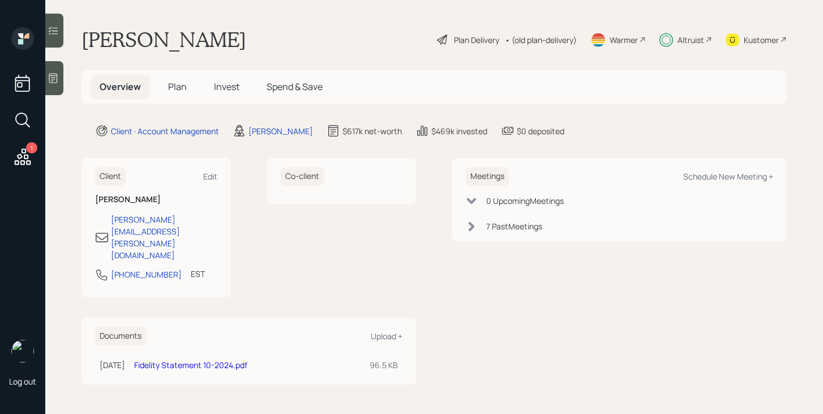
click at [180, 88] on span "Plan" at bounding box center [177, 86] width 19 height 12
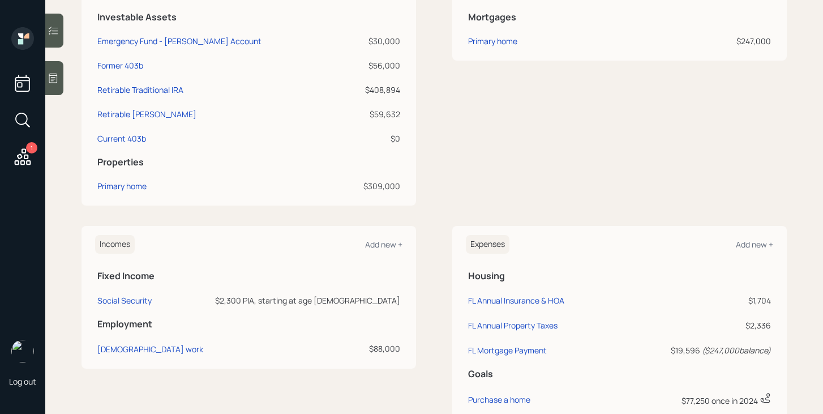
scroll to position [79, 0]
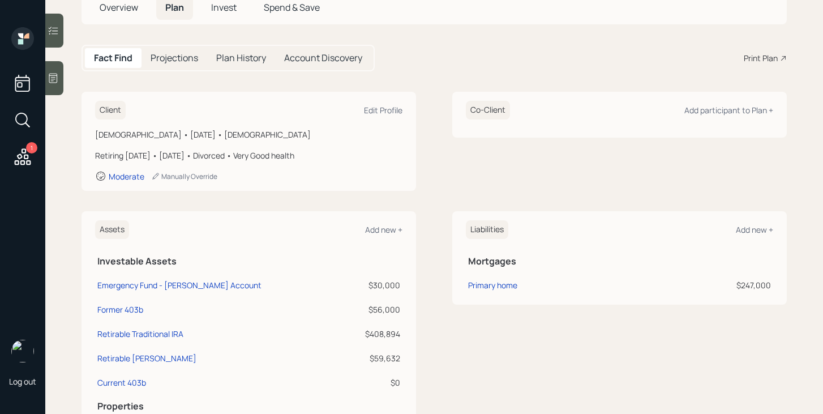
click at [230, 13] on span "Invest" at bounding box center [223, 7] width 25 height 12
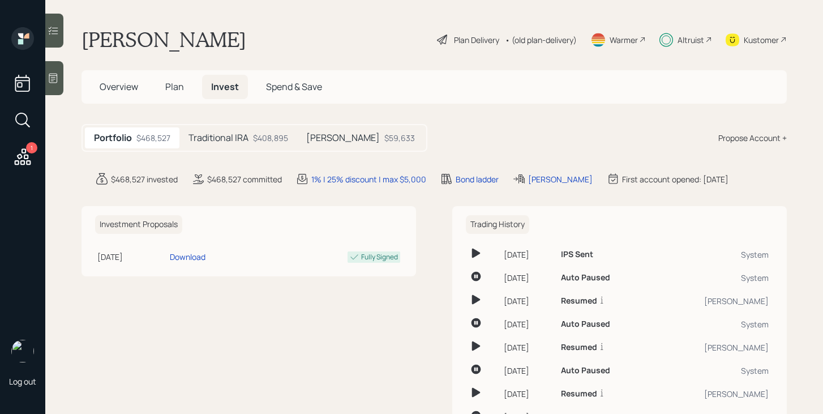
click at [279, 144] on div "Traditional IRA $408,895" at bounding box center [239, 137] width 118 height 21
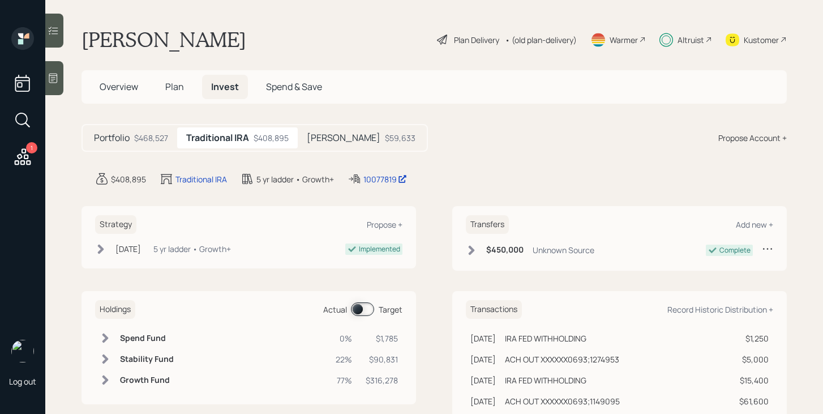
click at [364, 307] on span at bounding box center [362, 309] width 23 height 14
click at [176, 87] on span "Plan" at bounding box center [174, 86] width 19 height 12
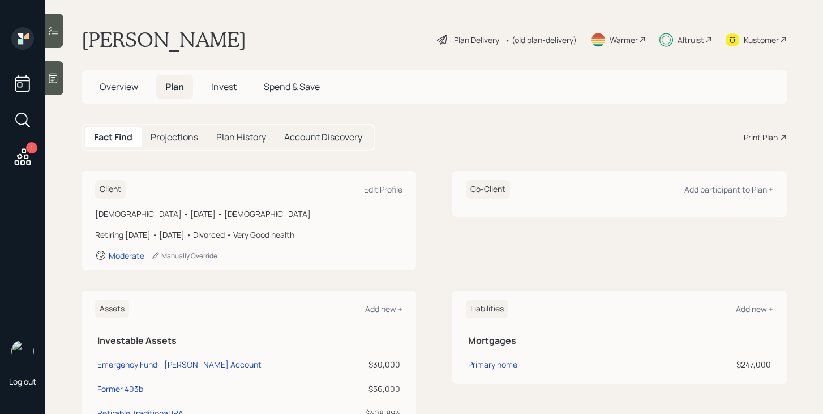
scroll to position [505, 0]
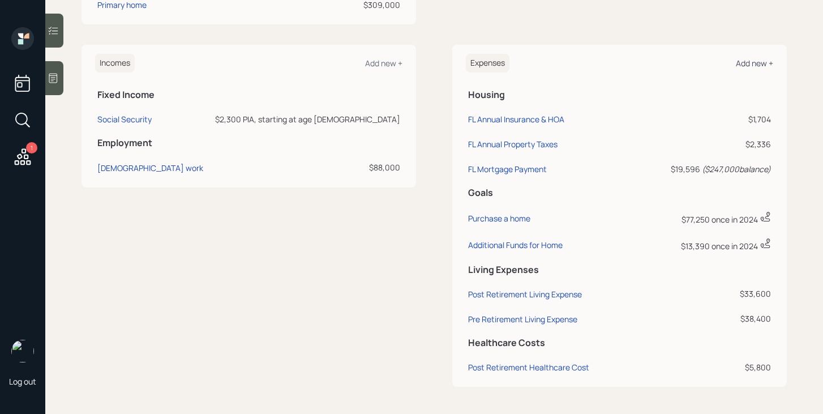
click at [756, 66] on div "Add new +" at bounding box center [754, 63] width 37 height 11
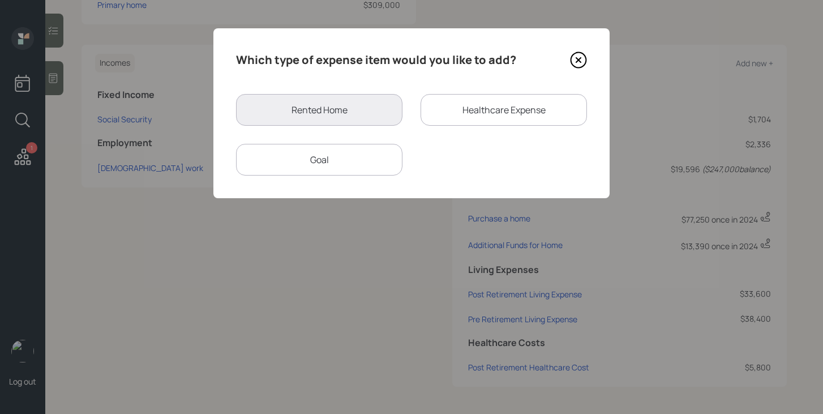
click at [330, 171] on div "Goal" at bounding box center [319, 160] width 166 height 32
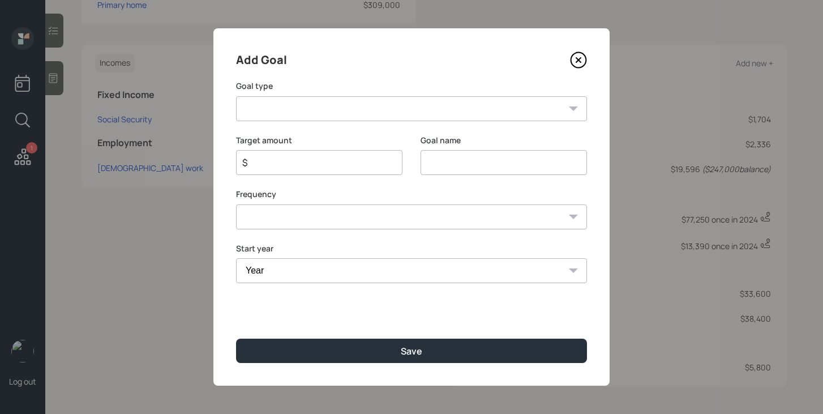
click at [338, 109] on select "Create an emergency fund Donate to charity Purchase a home Make a purchase Supp…" at bounding box center [411, 108] width 351 height 25
select select "other"
click at [236, 96] on select "Create an emergency fund Donate to charity Purchase a home Make a purchase Supp…" at bounding box center [411, 108] width 351 height 25
type input "Other"
click at [309, 161] on input "$" at bounding box center [314, 163] width 147 height 14
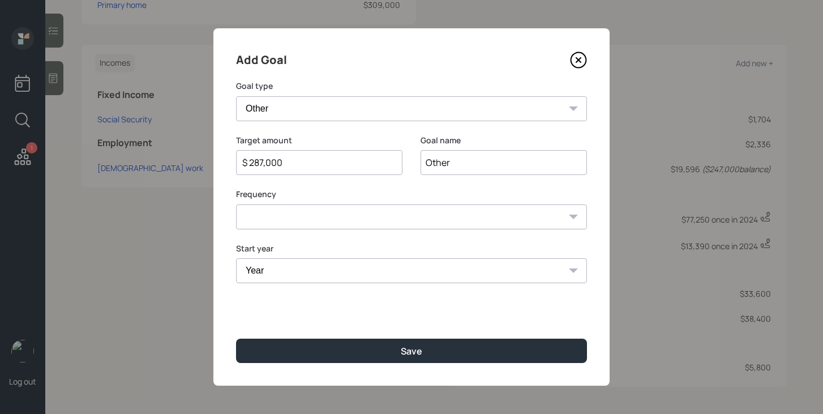
type input "$ 287,000"
click at [496, 163] on input "Other" at bounding box center [504, 162] width 166 height 25
type input "Purchase an Annuity"
click at [434, 208] on select "One time Every 1 year Every 2 years Every 3 years Every 4 years Every 5 years E…" at bounding box center [411, 216] width 351 height 25
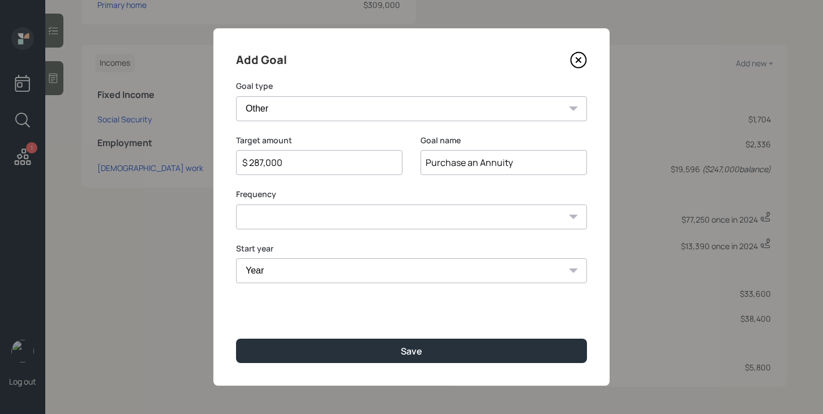
click at [236, 204] on select "One time Every 1 year Every 2 years Every 3 years Every 4 years Every 5 years E…" at bounding box center [411, 216] width 351 height 25
click at [406, 219] on select "One time Every 1 year Every 2 years Every 3 years Every 4 years Every 5 years E…" at bounding box center [411, 216] width 351 height 25
select select "0"
click at [236, 204] on select "One time Every 1 year Every 2 years Every 3 years Every 4 years Every 5 years E…" at bounding box center [411, 216] width 351 height 25
click at [349, 271] on select "Year 2025 2026 2027 2028 2029 2030 2031 2032 2033 2034 2035 2036 2037 2038 2039…" at bounding box center [411, 270] width 351 height 25
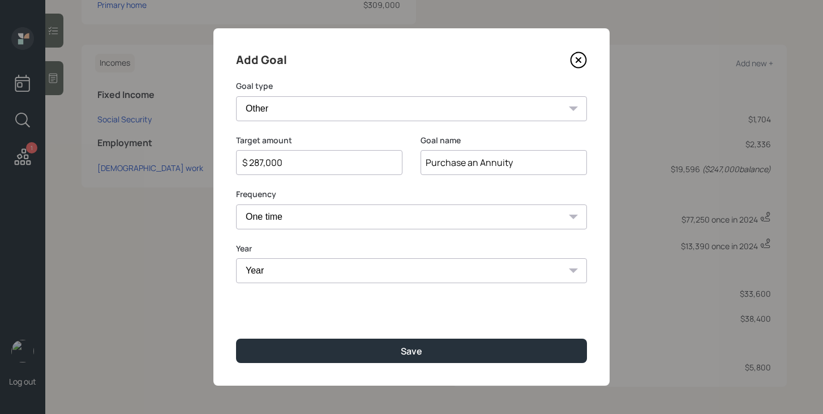
select select "2025"
click at [236, 258] on select "Year 2025 2026 2027 2028 2029 2030 2031 2032 2033 2034 2035 2036 2037 2038 2039…" at bounding box center [411, 270] width 351 height 25
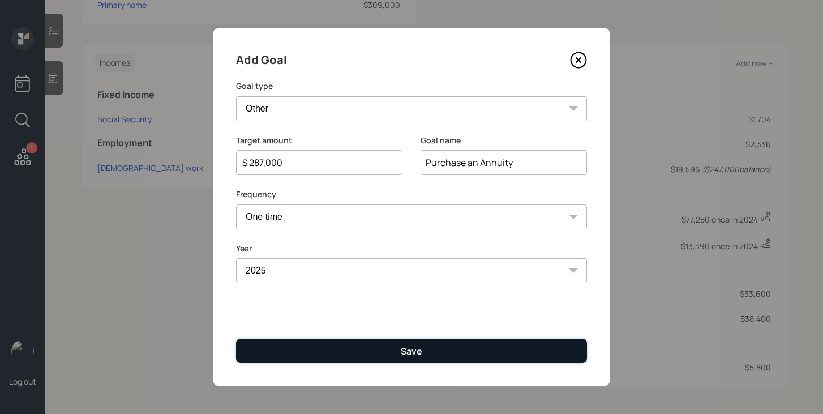
click at [357, 350] on button "Save" at bounding box center [411, 351] width 351 height 24
type input "$"
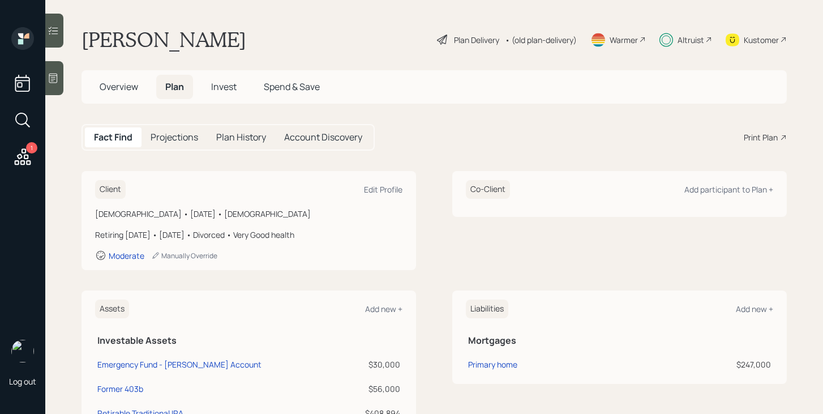
click at [139, 93] on h5 "Overview" at bounding box center [119, 87] width 57 height 24
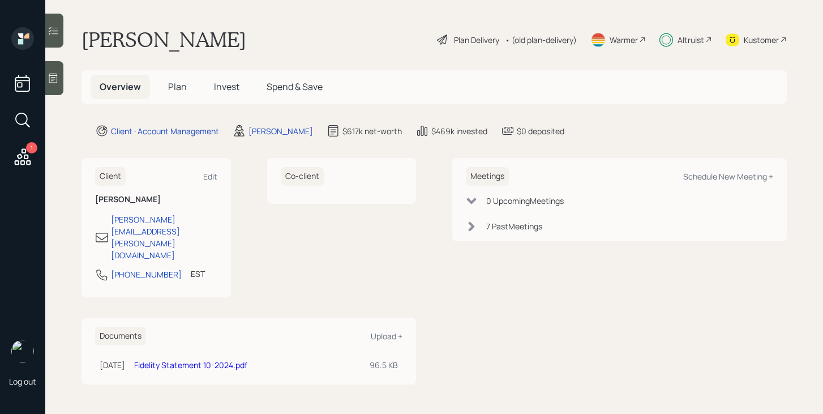
click at [185, 91] on span "Plan" at bounding box center [177, 86] width 19 height 12
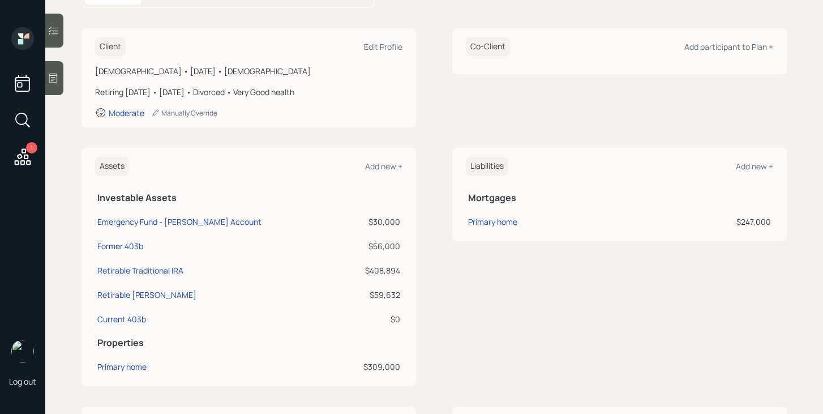
scroll to position [144, 0]
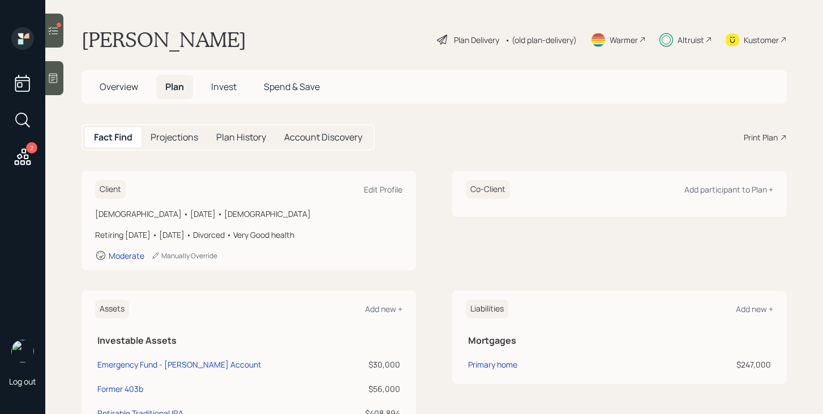
click at [232, 93] on h5 "Invest" at bounding box center [224, 87] width 44 height 24
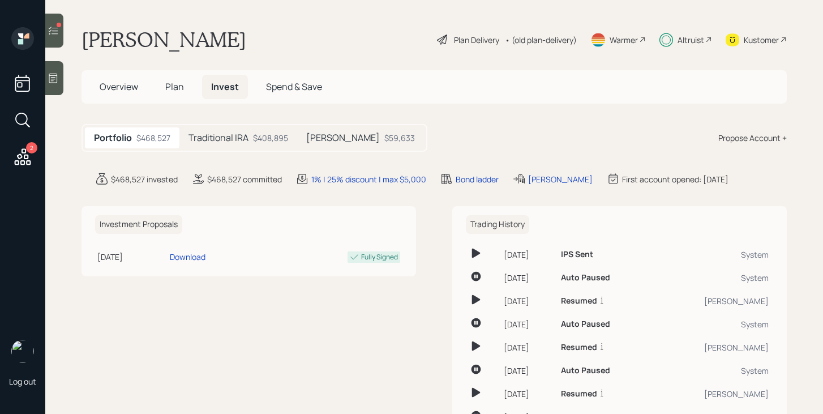
click at [245, 136] on h5 "Traditional IRA" at bounding box center [219, 138] width 60 height 11
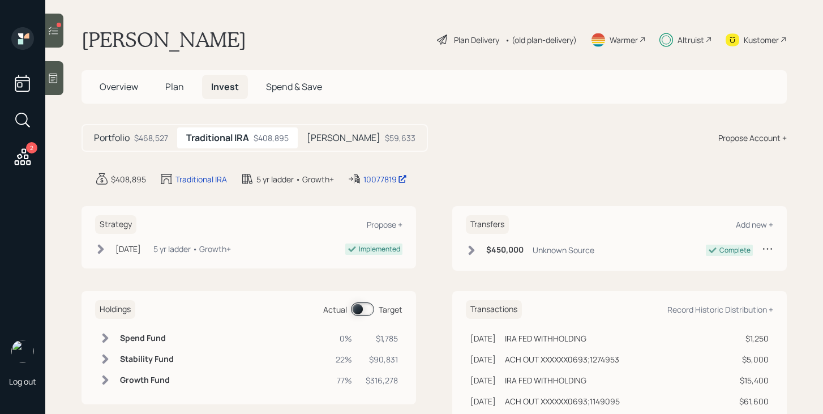
click at [357, 309] on span at bounding box center [362, 309] width 23 height 14
click at [172, 89] on span "Plan" at bounding box center [174, 86] width 19 height 12
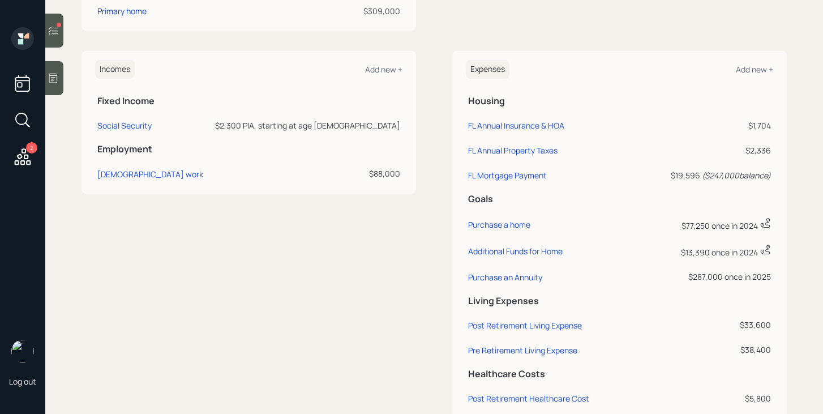
scroll to position [500, 0]
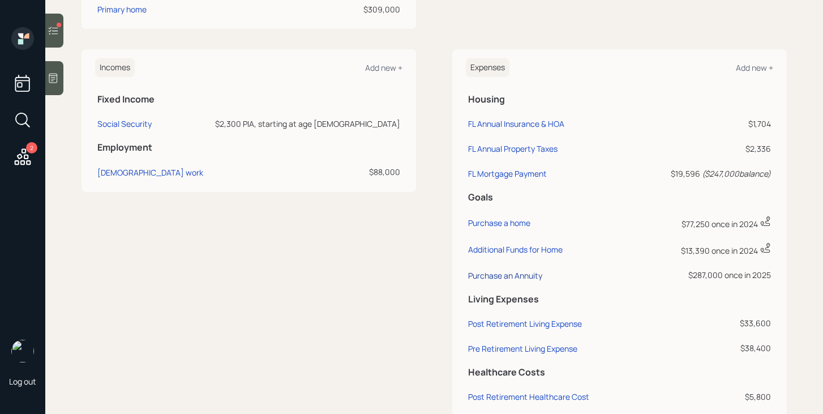
click at [523, 276] on div "Purchase an Annuity" at bounding box center [505, 275] width 74 height 11
select select "0"
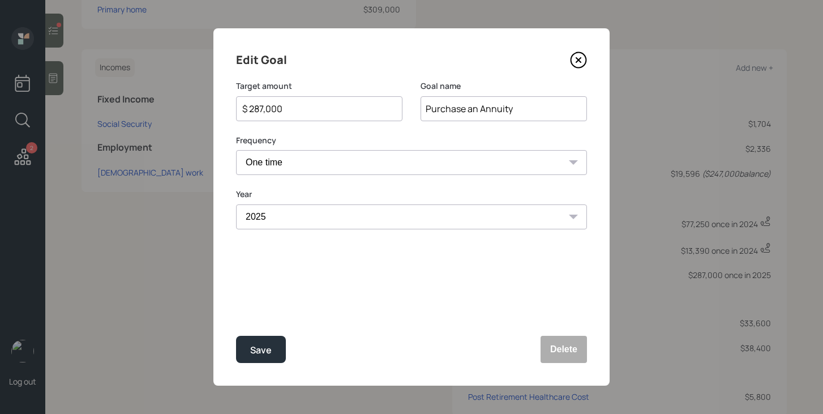
click at [320, 108] on input "$ 287,000" at bounding box center [314, 109] width 147 height 14
click at [255, 355] on div "Save" at bounding box center [261, 350] width 22 height 15
type input "$ 287,000"
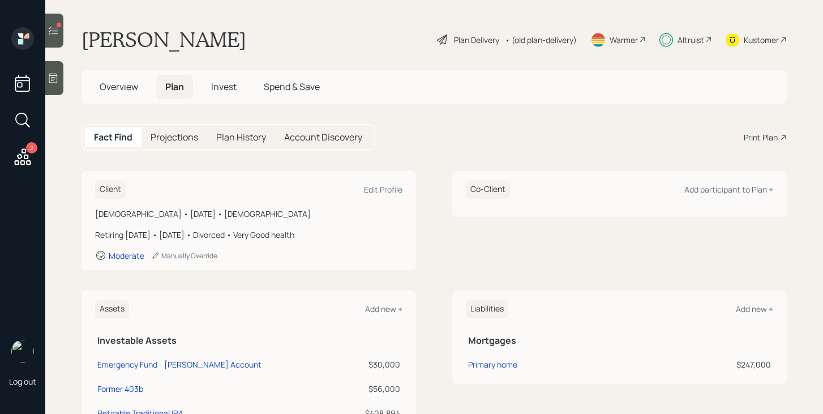
click at [232, 87] on span "Invest" at bounding box center [223, 86] width 25 height 12
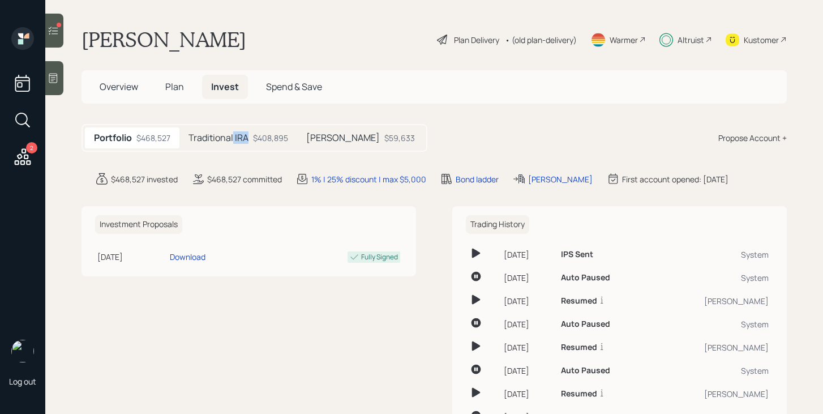
click at [232, 144] on div "Traditional IRA $408,895" at bounding box center [239, 137] width 118 height 21
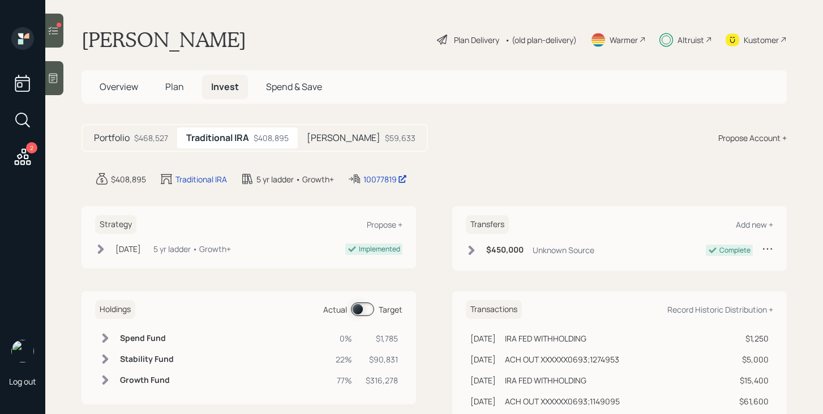
click at [365, 311] on span at bounding box center [362, 309] width 23 height 14
click at [177, 89] on span "Plan" at bounding box center [174, 86] width 19 height 12
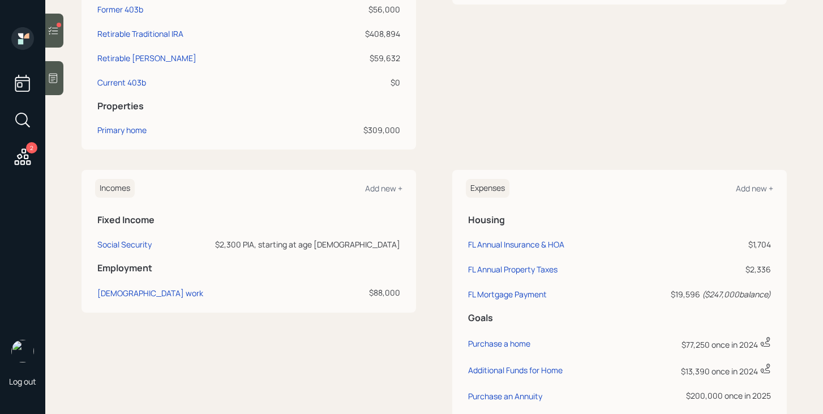
scroll to position [428, 0]
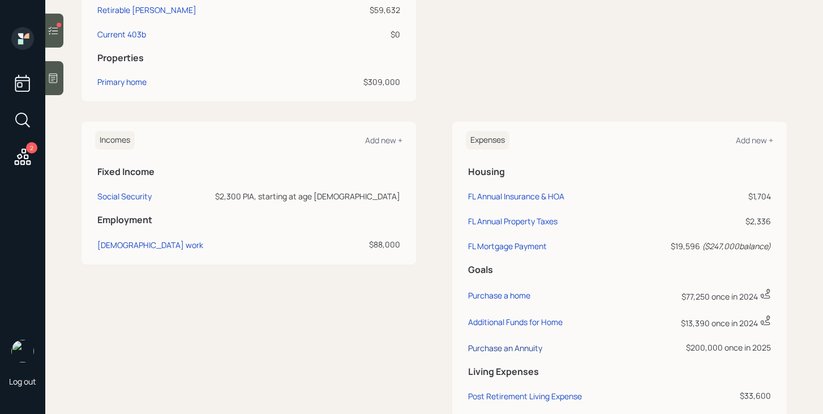
click at [519, 347] on div "Purchase an Annuity" at bounding box center [505, 348] width 74 height 11
select select "0"
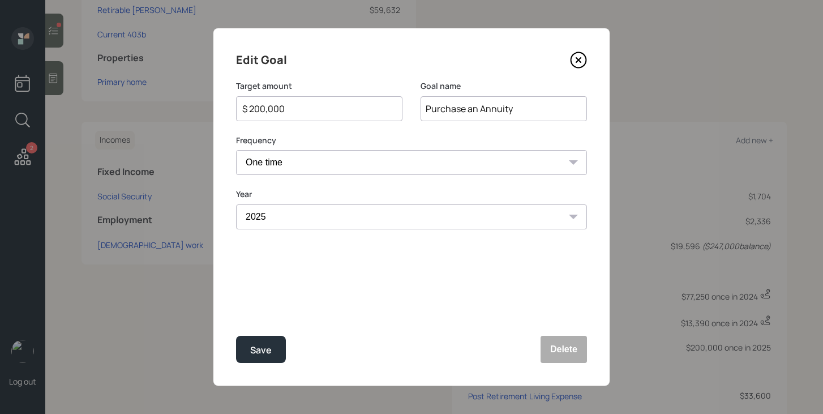
click at [339, 111] on input "$ 200,000" at bounding box center [314, 109] width 147 height 14
click at [268, 356] on div "Save" at bounding box center [261, 350] width 22 height 15
type input "$ 200,000"
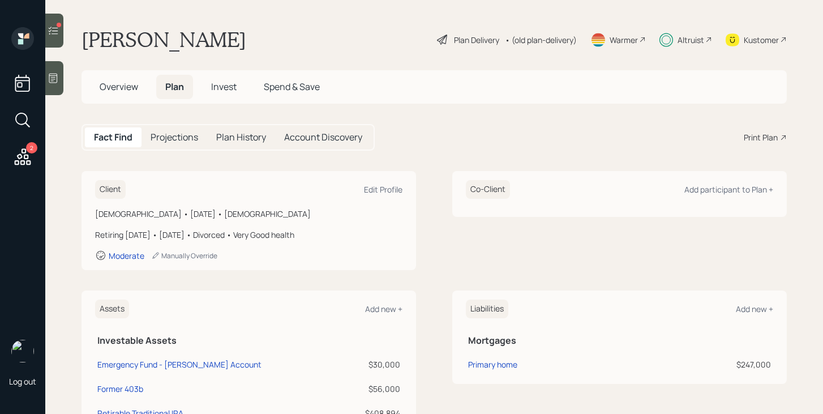
click at [240, 87] on h5 "Invest" at bounding box center [224, 87] width 44 height 24
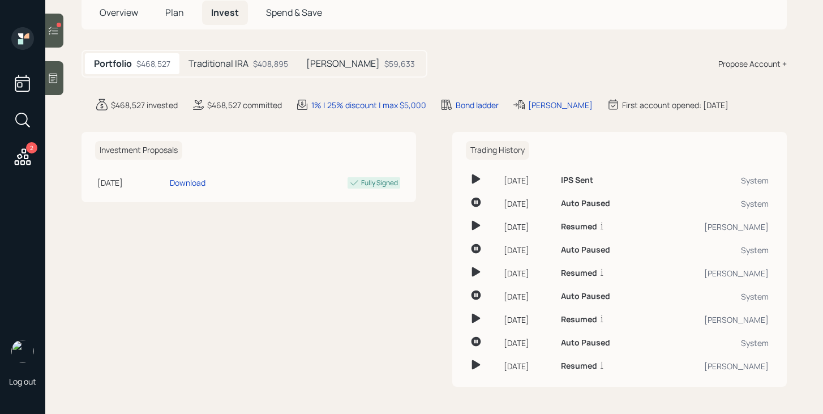
scroll to position [73, 0]
click at [275, 71] on div "$408,895" at bounding box center [270, 65] width 35 height 12
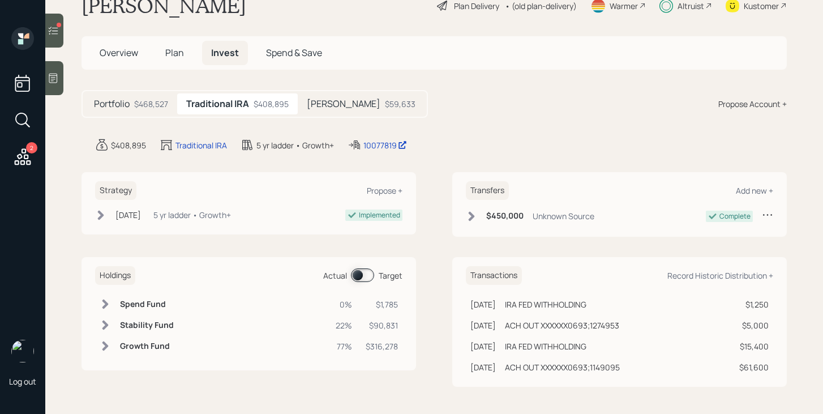
click at [361, 277] on span at bounding box center [362, 275] width 23 height 14
click at [180, 56] on span "Plan" at bounding box center [174, 52] width 19 height 12
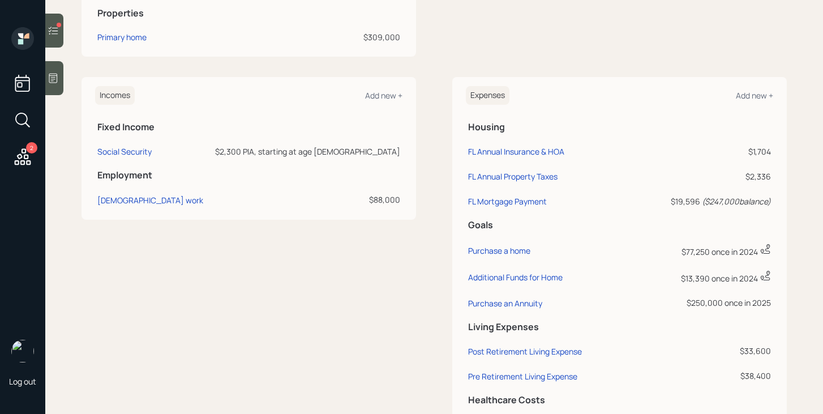
scroll to position [523, 0]
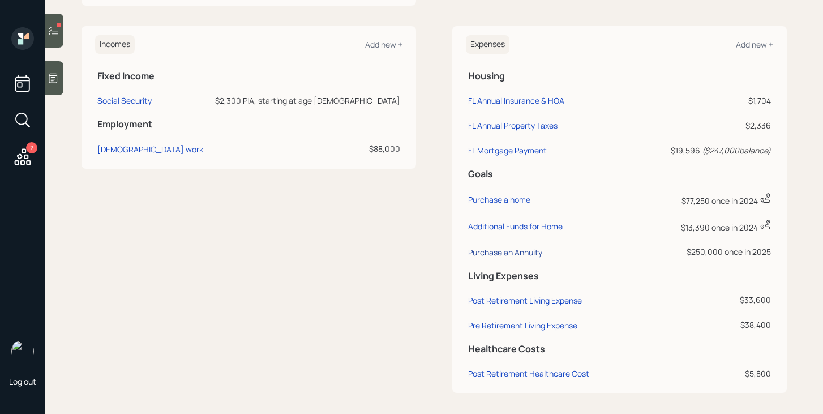
click at [517, 254] on div "Purchase an Annuity" at bounding box center [505, 252] width 74 height 11
select select "0"
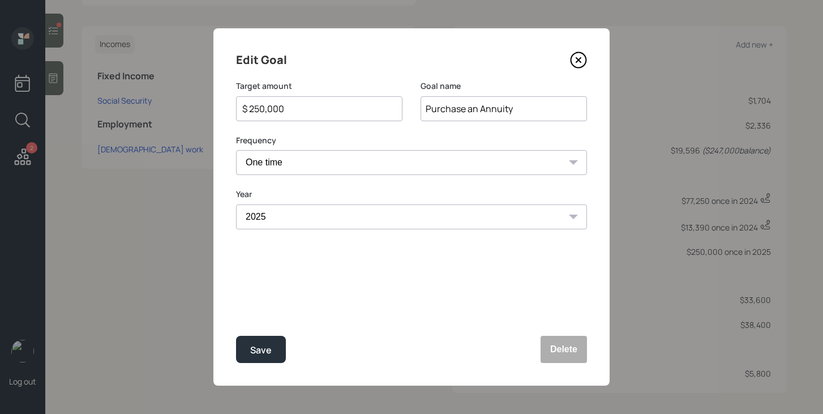
click at [320, 113] on input "$ 250,000" at bounding box center [314, 109] width 147 height 14
click at [264, 336] on button "Save" at bounding box center [261, 349] width 50 height 27
type input "$ 250,000"
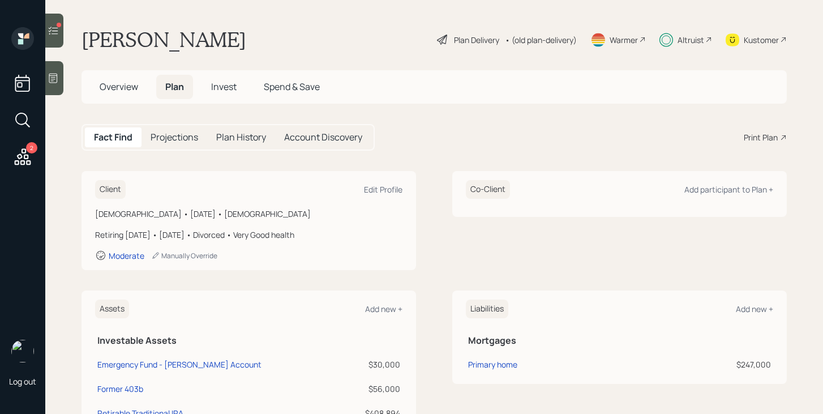
click at [237, 84] on h5 "Invest" at bounding box center [224, 87] width 44 height 24
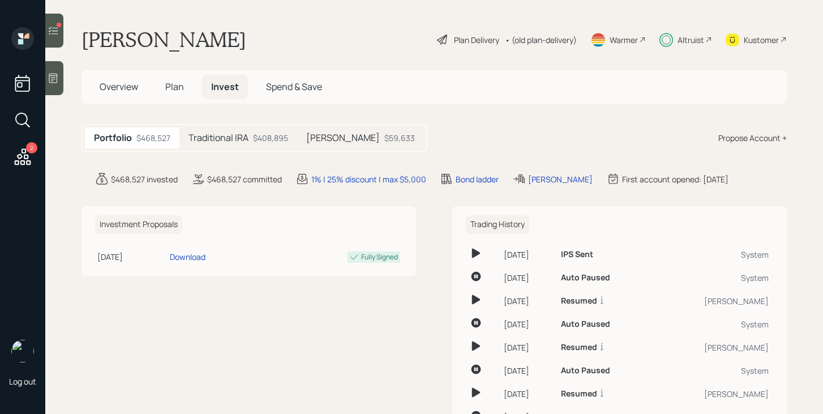
scroll to position [74, 0]
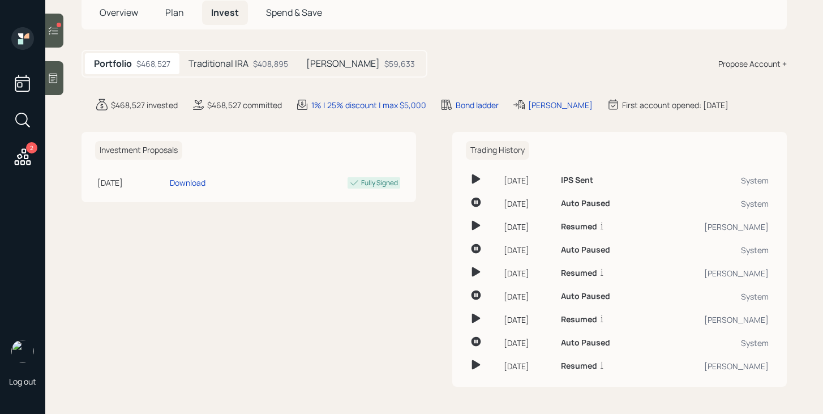
click at [257, 68] on div "$408,895" at bounding box center [270, 64] width 35 height 12
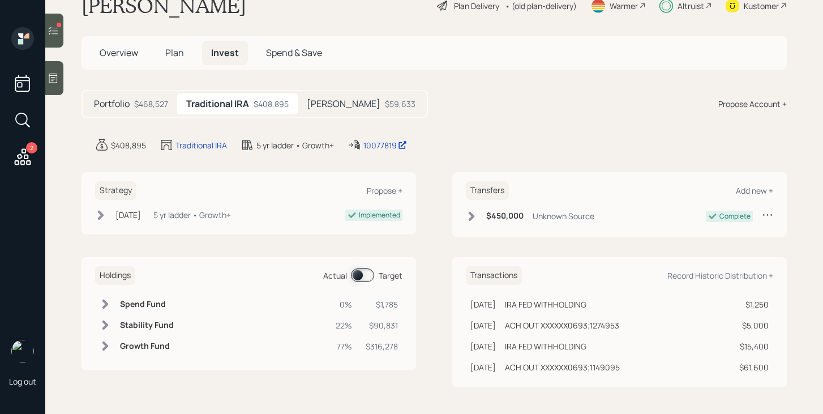
click at [364, 270] on span at bounding box center [362, 275] width 23 height 14
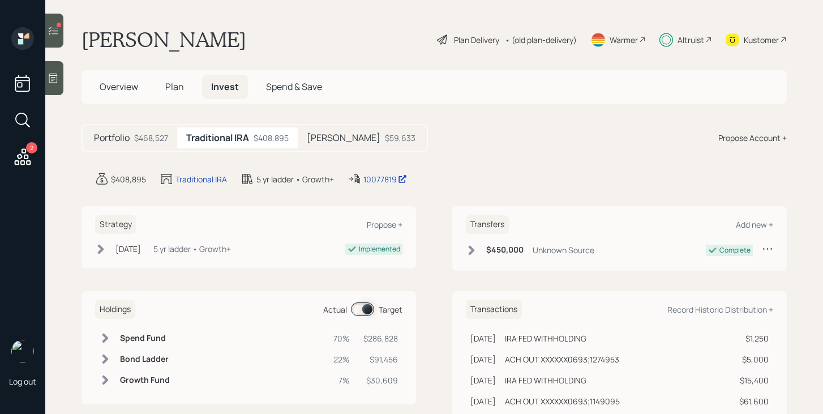
click at [177, 86] on span "Plan" at bounding box center [174, 86] width 19 height 12
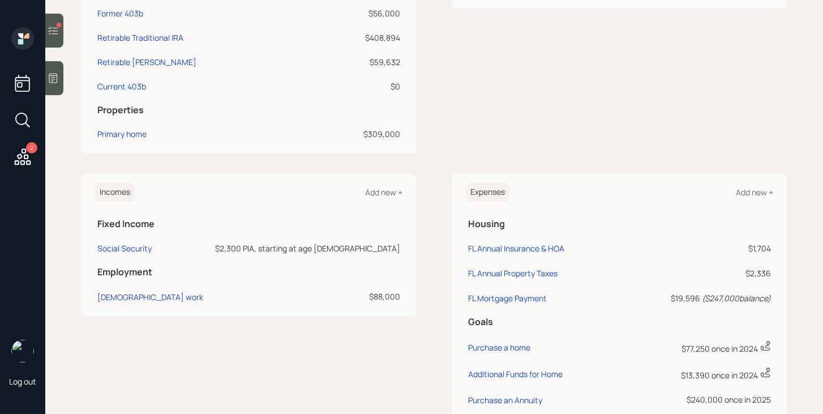
scroll to position [529, 0]
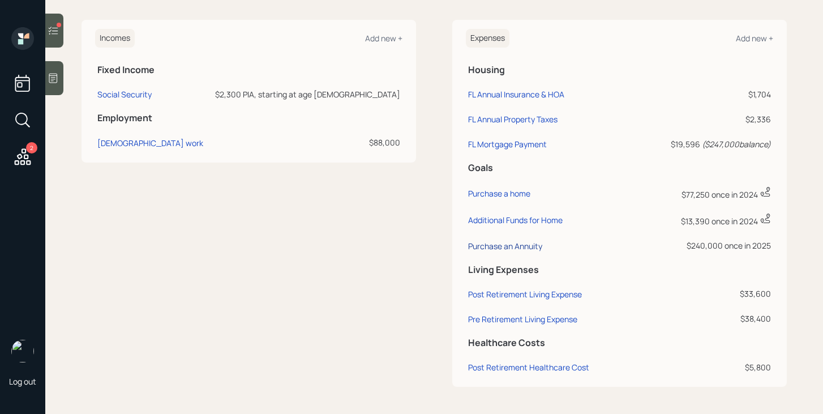
click at [530, 245] on div "Purchase an Annuity" at bounding box center [505, 246] width 74 height 11
select select "0"
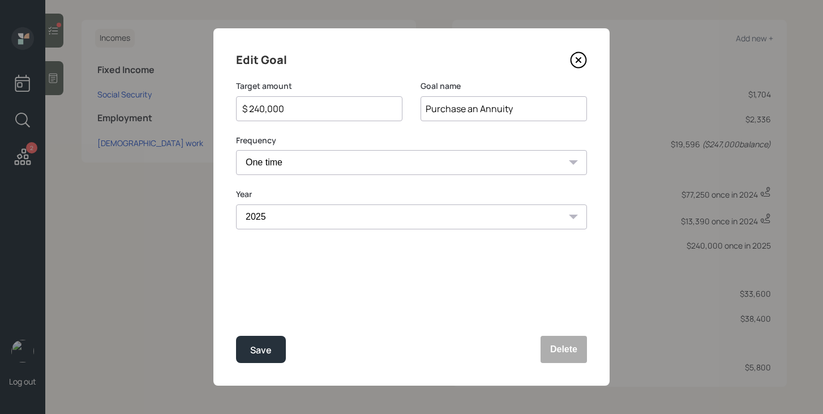
click at [317, 115] on div "$ 240,000" at bounding box center [319, 108] width 166 height 25
click at [264, 105] on input "$ 240,000" at bounding box center [314, 109] width 147 height 14
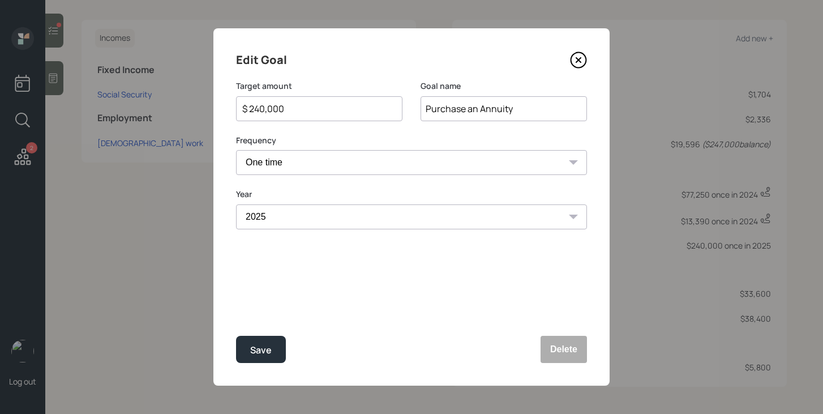
click at [264, 105] on input "$ 240,000" at bounding box center [314, 109] width 147 height 14
click at [275, 345] on button "Save" at bounding box center [261, 349] width 50 height 27
type input "$ 240,000"
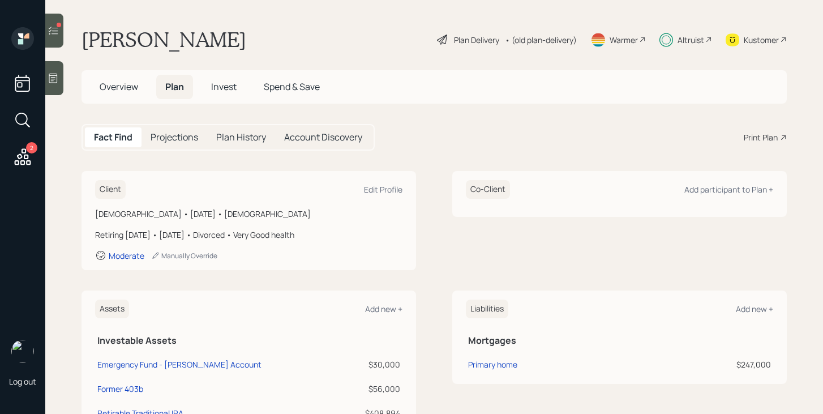
click at [224, 88] on span "Invest" at bounding box center [223, 86] width 25 height 12
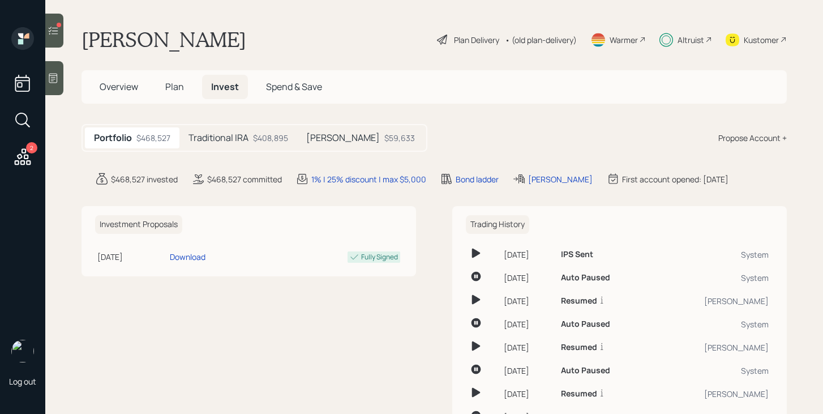
click at [238, 140] on h5 "Traditional IRA" at bounding box center [219, 138] width 60 height 11
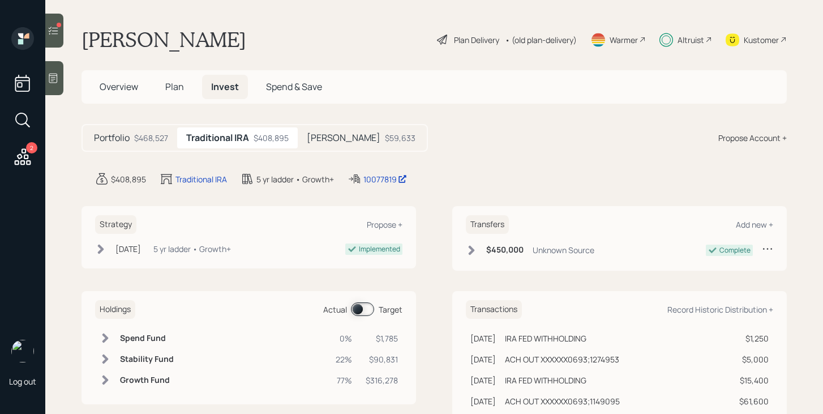
click at [363, 305] on span at bounding box center [362, 309] width 23 height 14
click at [180, 87] on span "Plan" at bounding box center [174, 86] width 19 height 12
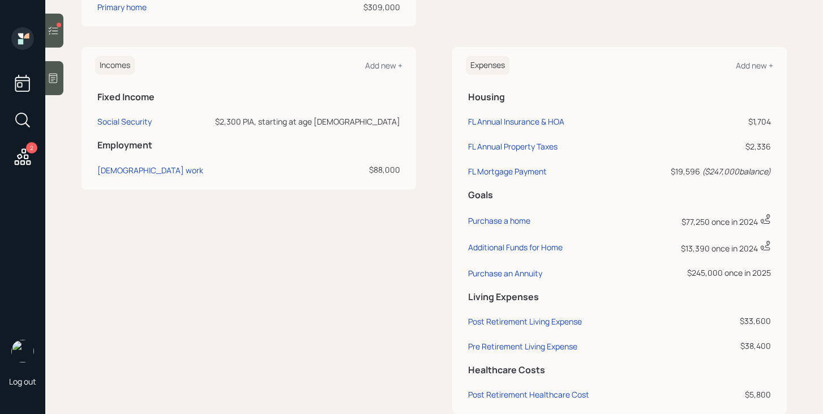
scroll to position [529, 0]
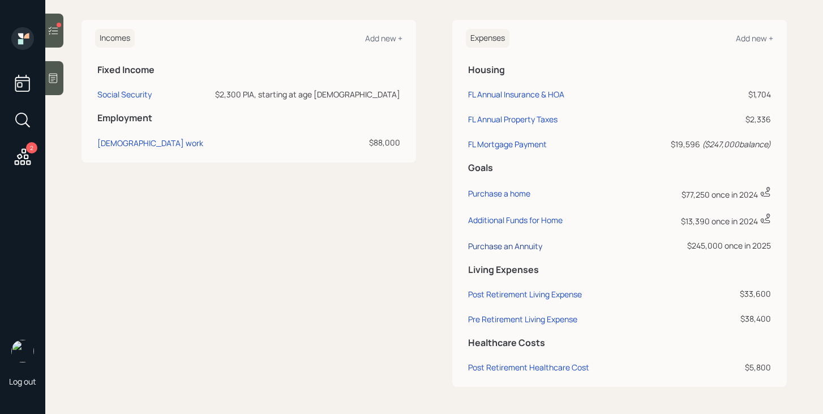
click at [510, 250] on div "Purchase an Annuity" at bounding box center [505, 246] width 74 height 11
select select "0"
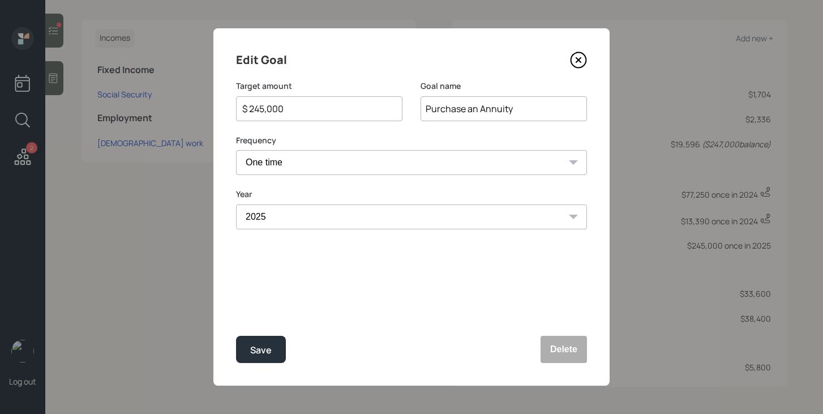
click at [262, 108] on input "$ 245,000" at bounding box center [314, 109] width 147 height 14
click at [263, 344] on div "Save" at bounding box center [261, 350] width 22 height 15
type input "$ 245,000"
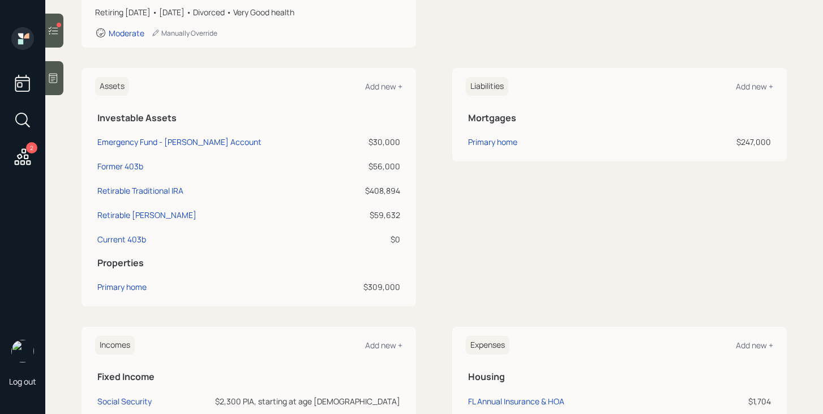
scroll to position [28, 0]
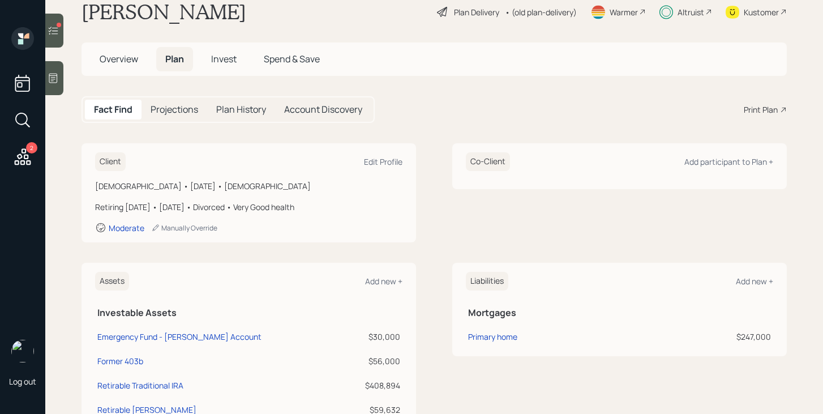
click at [223, 61] on span "Invest" at bounding box center [223, 59] width 25 height 12
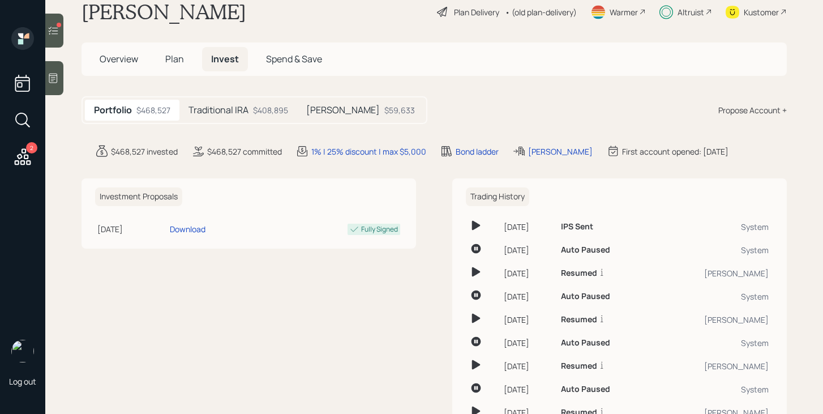
click at [236, 103] on div "Traditional IRA $408,895" at bounding box center [239, 110] width 118 height 21
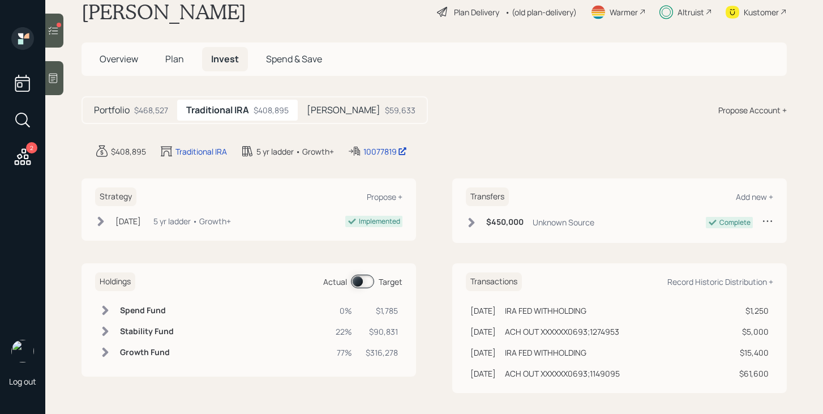
click at [363, 274] on div "Holdings Actual Target" at bounding box center [249, 281] width 308 height 19
click at [363, 279] on span at bounding box center [362, 282] width 23 height 14
click at [177, 64] on span "Plan" at bounding box center [174, 59] width 19 height 12
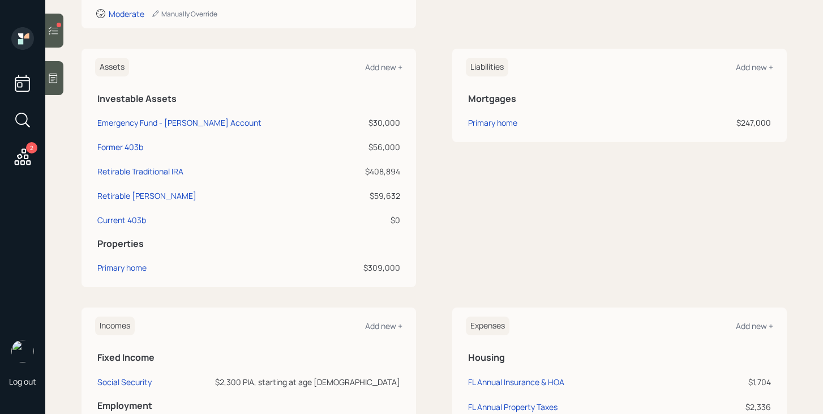
scroll to position [452, 0]
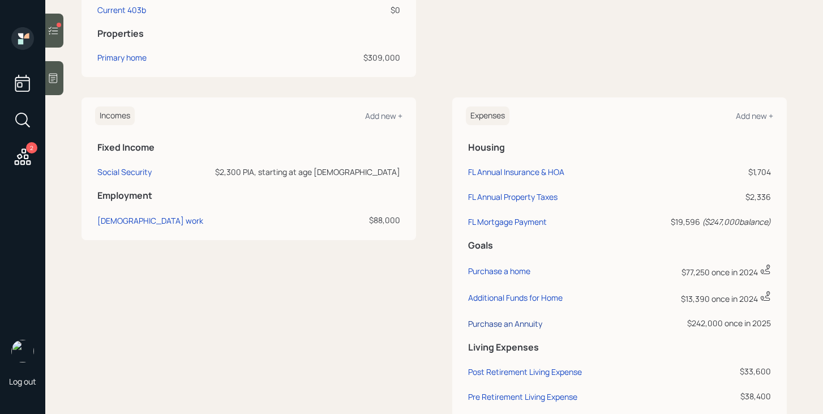
click at [488, 328] on div "Purchase an Annuity" at bounding box center [505, 323] width 74 height 11
select select "0"
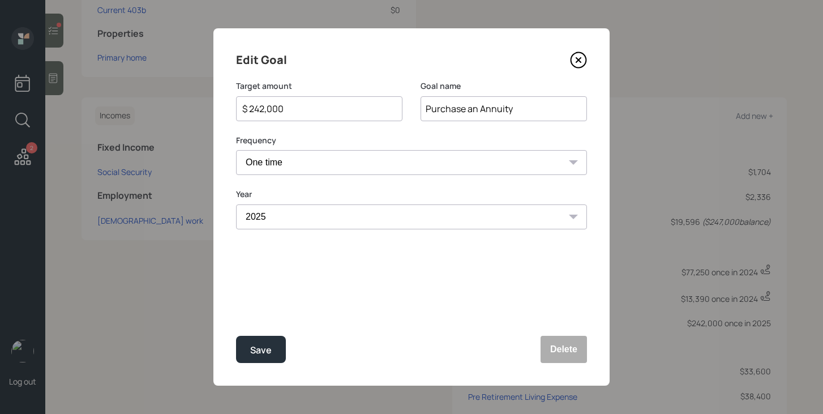
click at [264, 108] on input "$ 242,000" at bounding box center [314, 109] width 147 height 14
click at [267, 356] on div "Save" at bounding box center [261, 350] width 22 height 15
type input "$ 242,000"
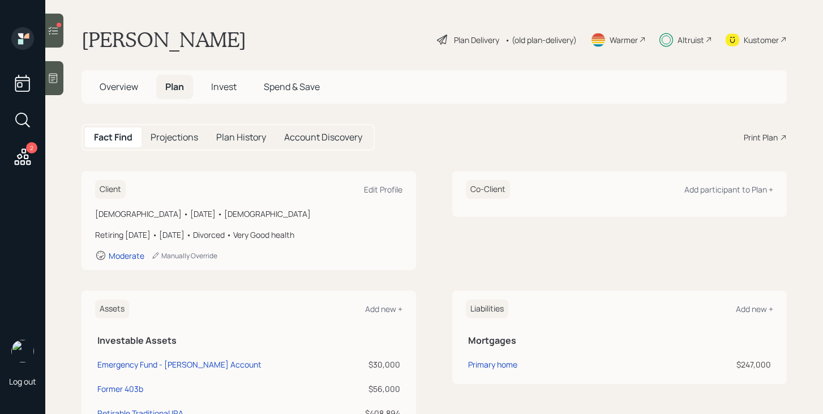
click at [211, 84] on h5 "Invest" at bounding box center [224, 87] width 44 height 24
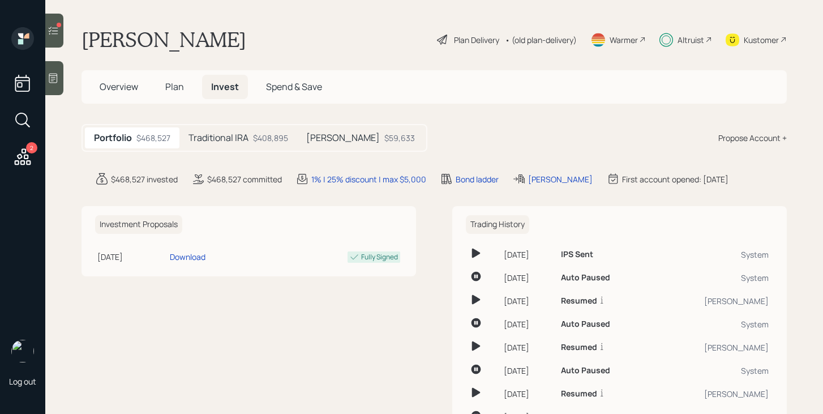
click at [264, 137] on div "$408,895" at bounding box center [270, 138] width 35 height 12
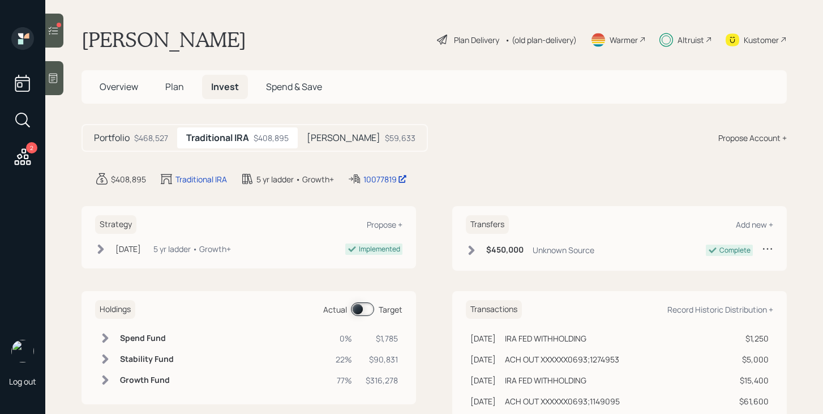
click at [362, 311] on span at bounding box center [362, 309] width 23 height 14
click at [59, 40] on div at bounding box center [54, 31] width 18 height 34
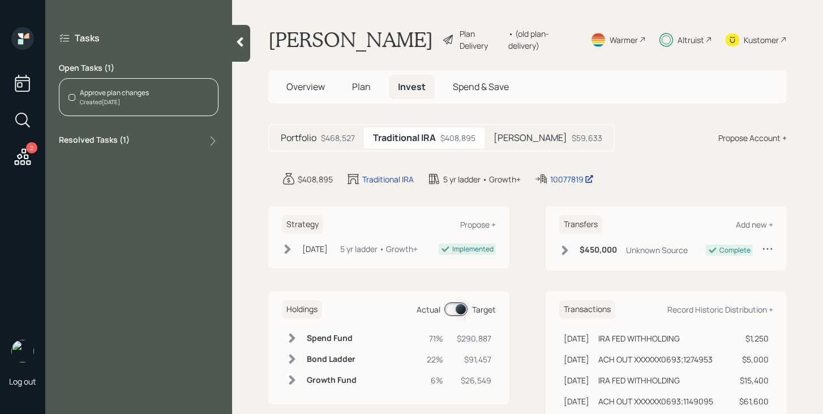
click at [139, 100] on div "Created Today" at bounding box center [114, 102] width 69 height 8
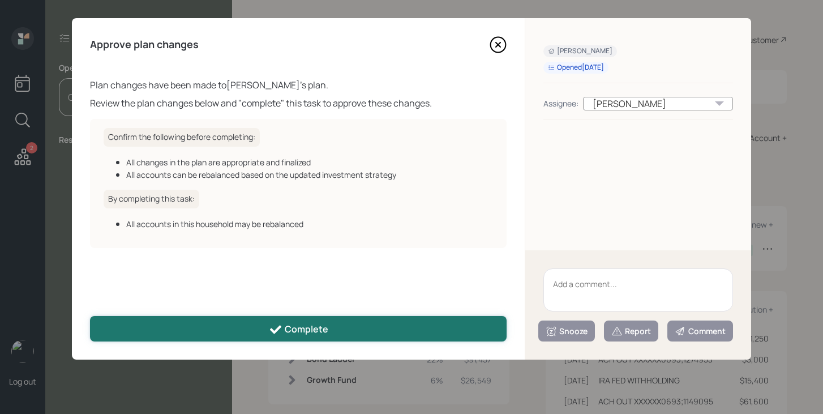
click at [358, 331] on button "Complete" at bounding box center [298, 328] width 417 height 25
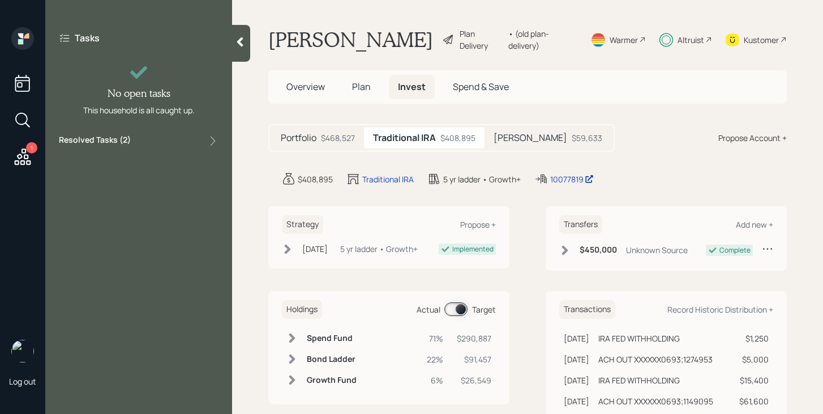
click at [313, 97] on h5 "Overview" at bounding box center [305, 87] width 57 height 24
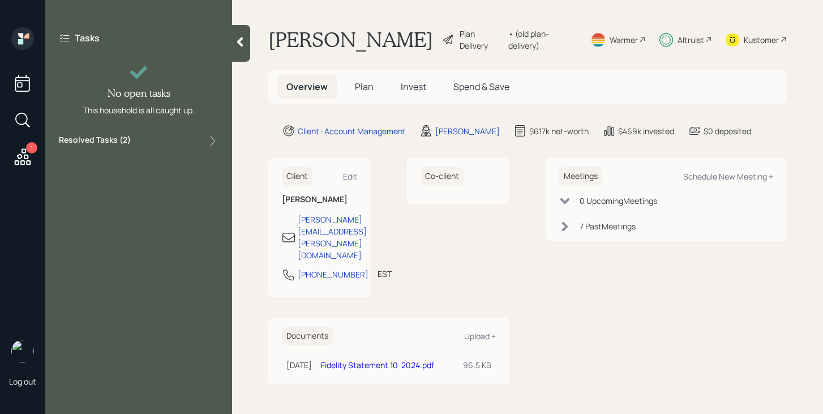
click at [245, 52] on div at bounding box center [241, 43] width 18 height 37
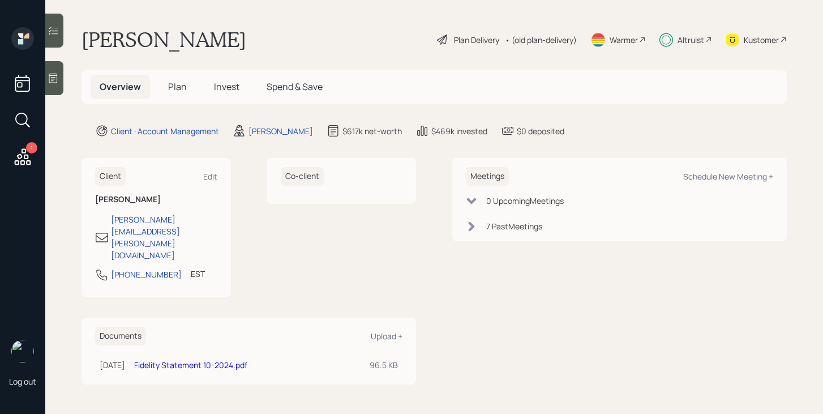
click at [35, 161] on div "1" at bounding box center [22, 98] width 27 height 143
click at [32, 161] on icon at bounding box center [22, 157] width 20 height 20
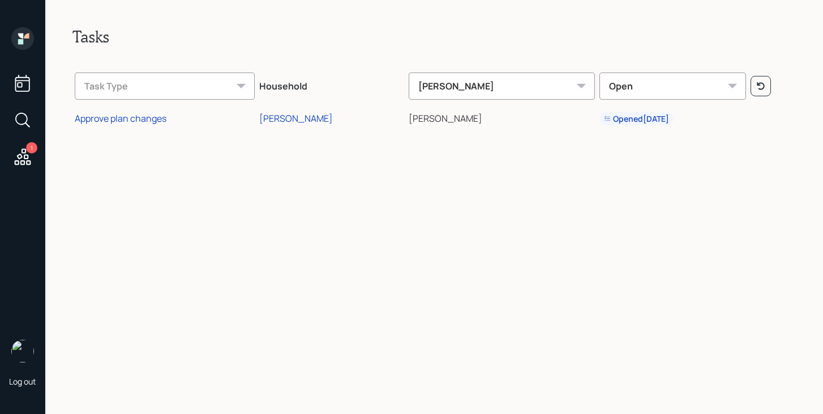
click at [305, 125] on td "[PERSON_NAME]" at bounding box center [332, 117] width 150 height 26
click at [304, 121] on div "[PERSON_NAME]" at bounding box center [296, 118] width 74 height 12
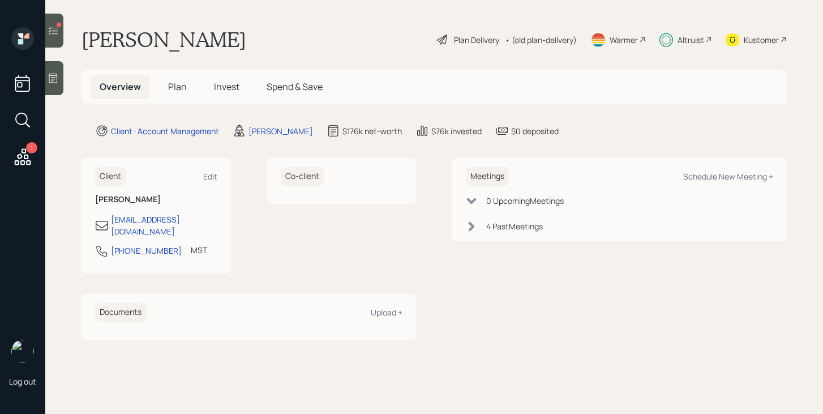
click at [62, 41] on div at bounding box center [54, 31] width 18 height 34
